Goal: Task Accomplishment & Management: Use online tool/utility

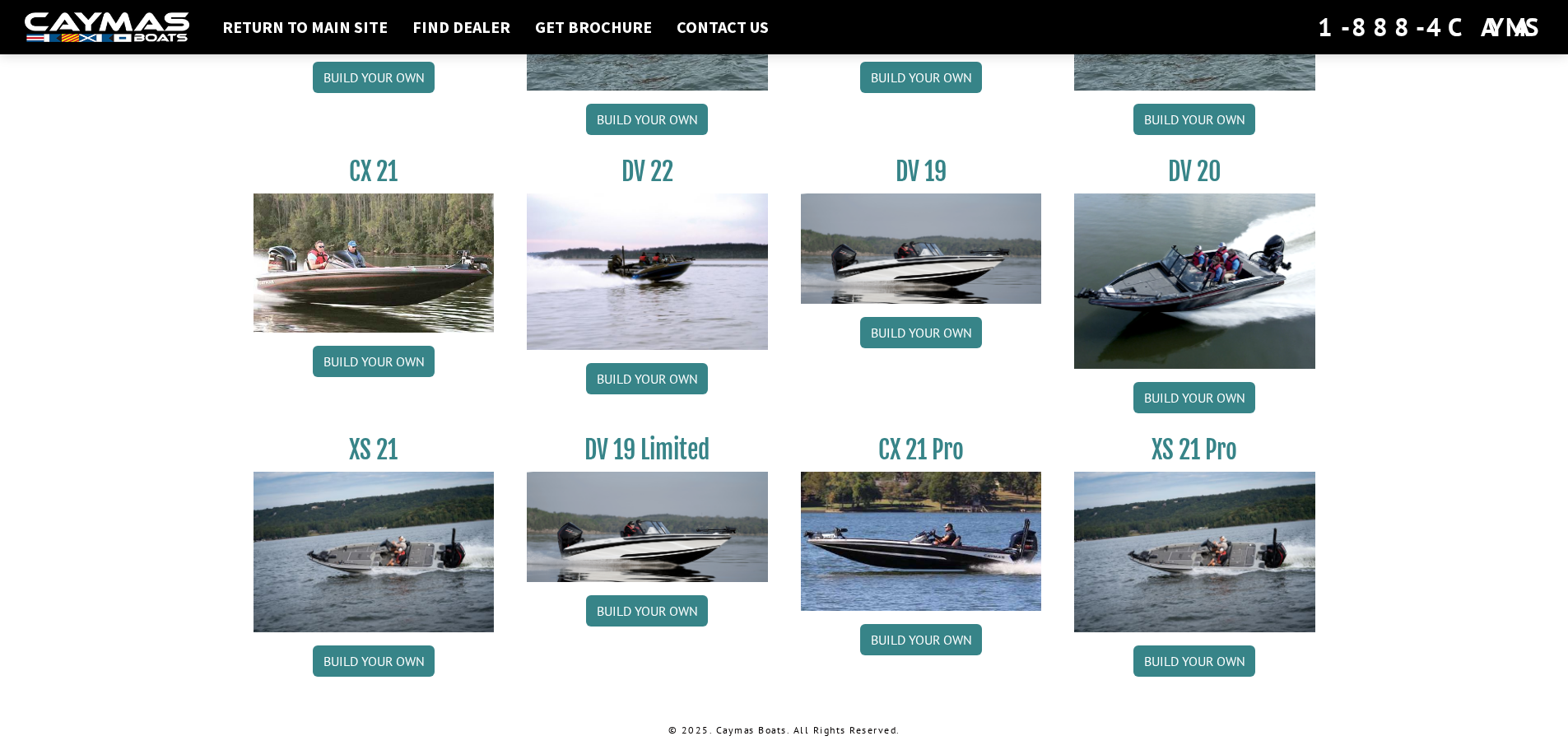
scroll to position [1867, 0]
click at [673, 375] on link "Build your own" at bounding box center [646, 377] width 122 height 31
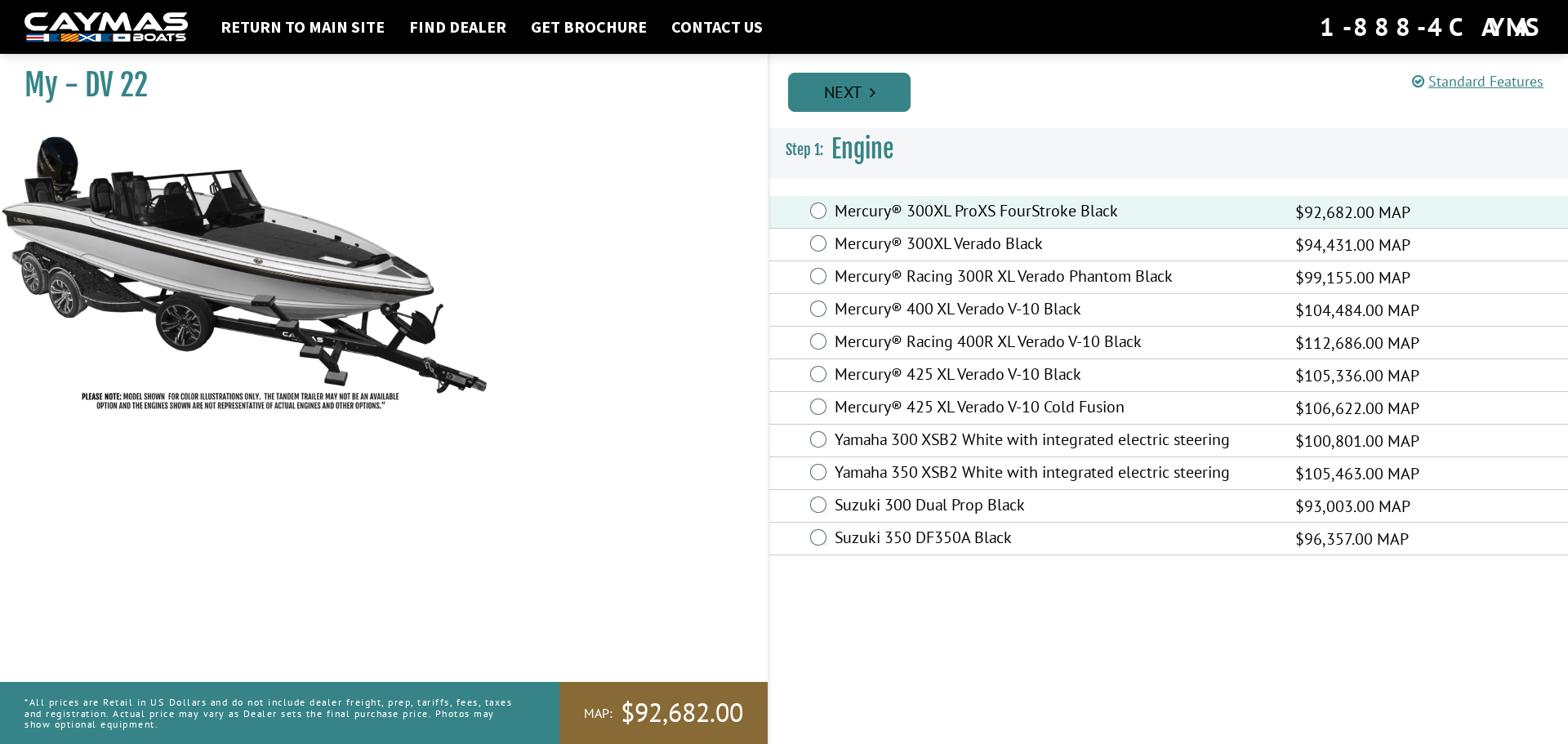
click at [867, 96] on link "Next" at bounding box center [849, 92] width 122 height 39
